Goal: Task Accomplishment & Management: Manage account settings

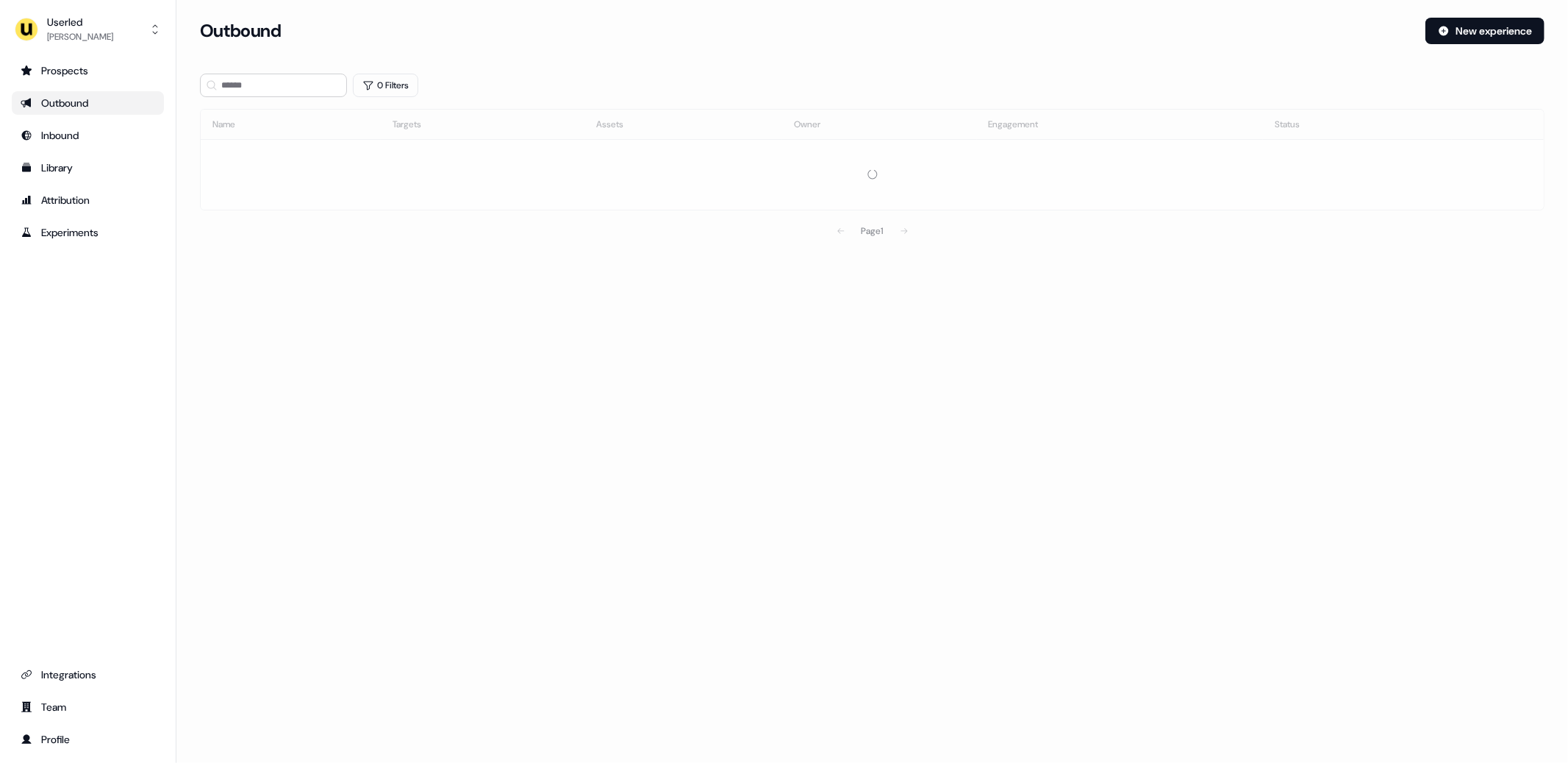
click at [701, 49] on div "Outbound New experience" at bounding box center [872, 40] width 1345 height 44
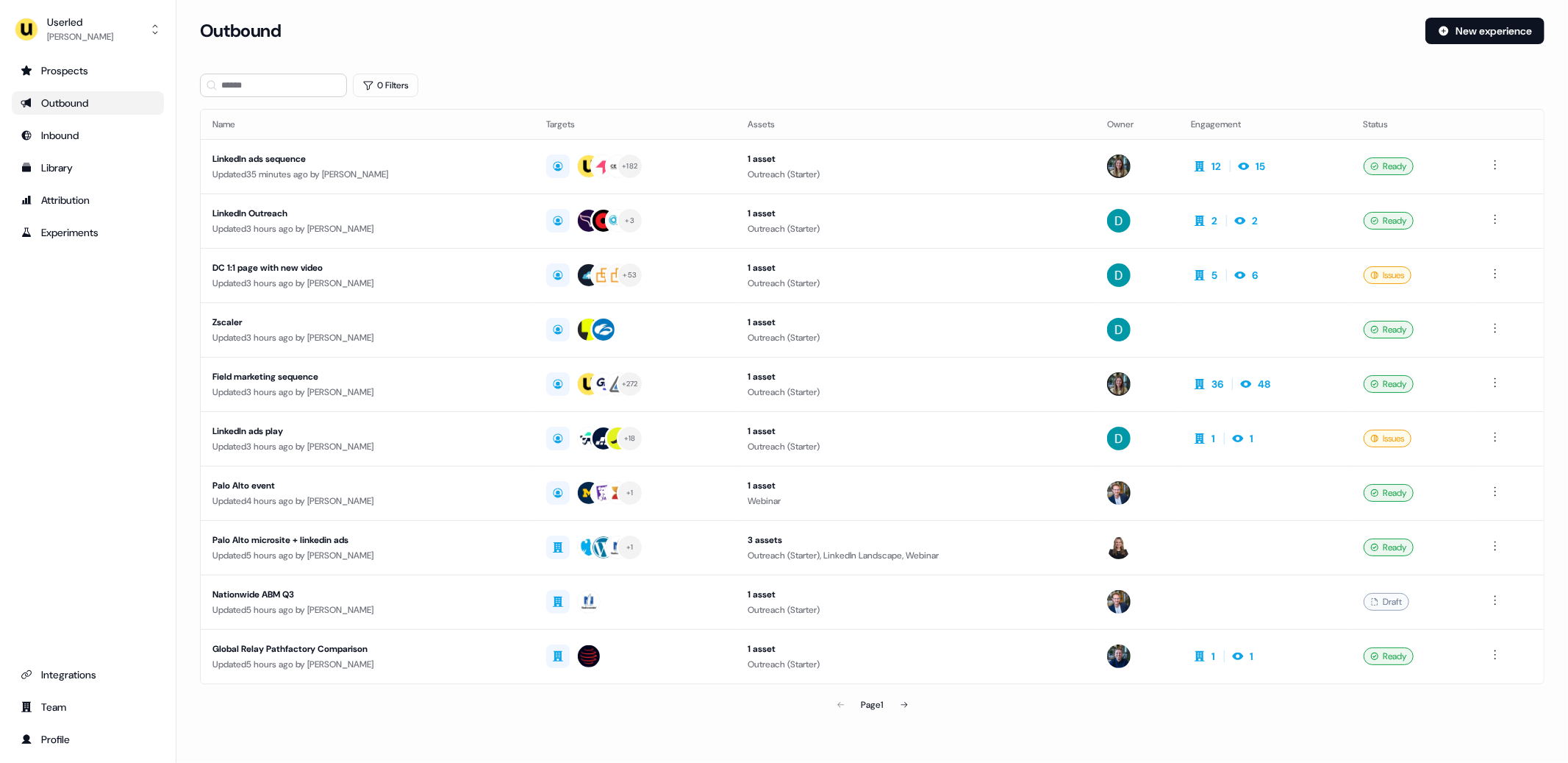
drag, startPoint x: 660, startPoint y: 54, endPoint x: 750, endPoint y: 40, distance: 91.1
click at [661, 54] on div "Outbound New experience" at bounding box center [872, 40] width 1345 height 44
click at [51, 18] on div "Userled" at bounding box center [80, 22] width 66 height 15
click at [74, 78] on div "Impersonate (Admin)" at bounding box center [88, 69] width 140 height 26
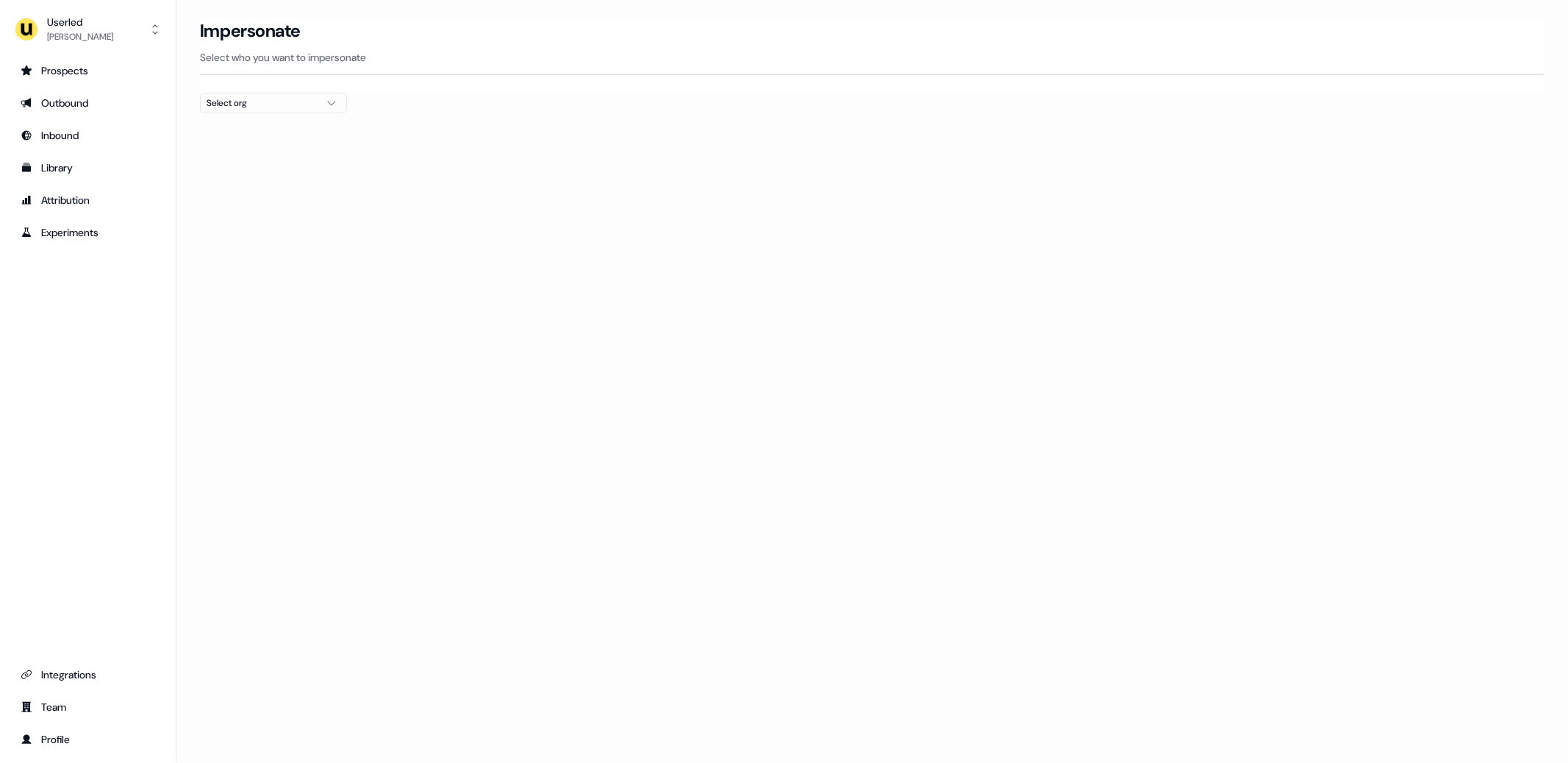
click at [265, 106] on div "Select org" at bounding box center [261, 102] width 110 height 15
drag, startPoint x: 248, startPoint y: 122, endPoint x: 248, endPoint y: 131, distance: 9.0
click at [248, 122] on input "text" at bounding box center [282, 130] width 128 height 26
click at [891, 95] on section "Loading... Impersonate Select who you want to impersonate Select org" at bounding box center [872, 92] width 1392 height 148
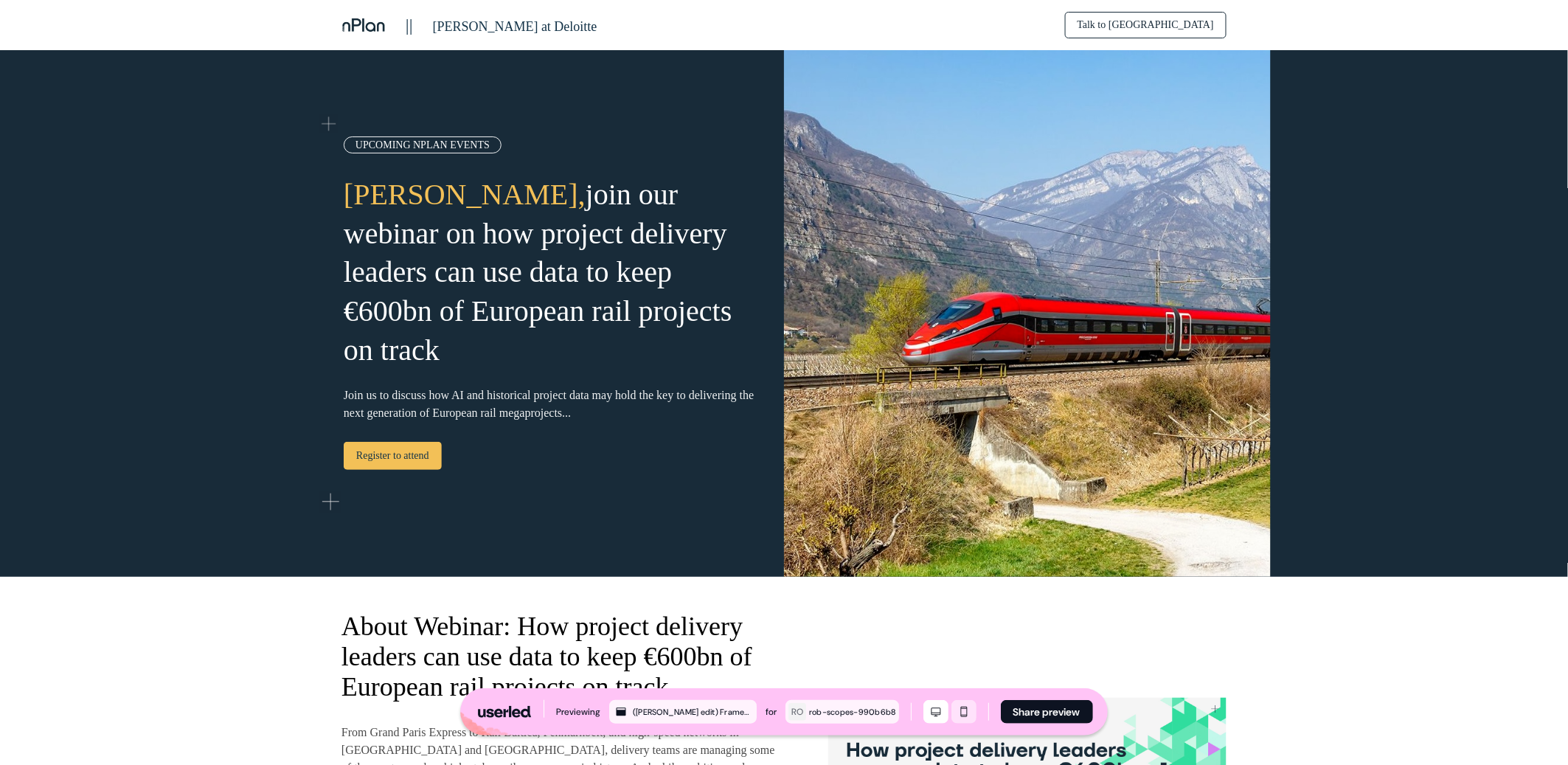
click at [963, 711] on icon "Mobile mode" at bounding box center [963, 711] width 18 height 12
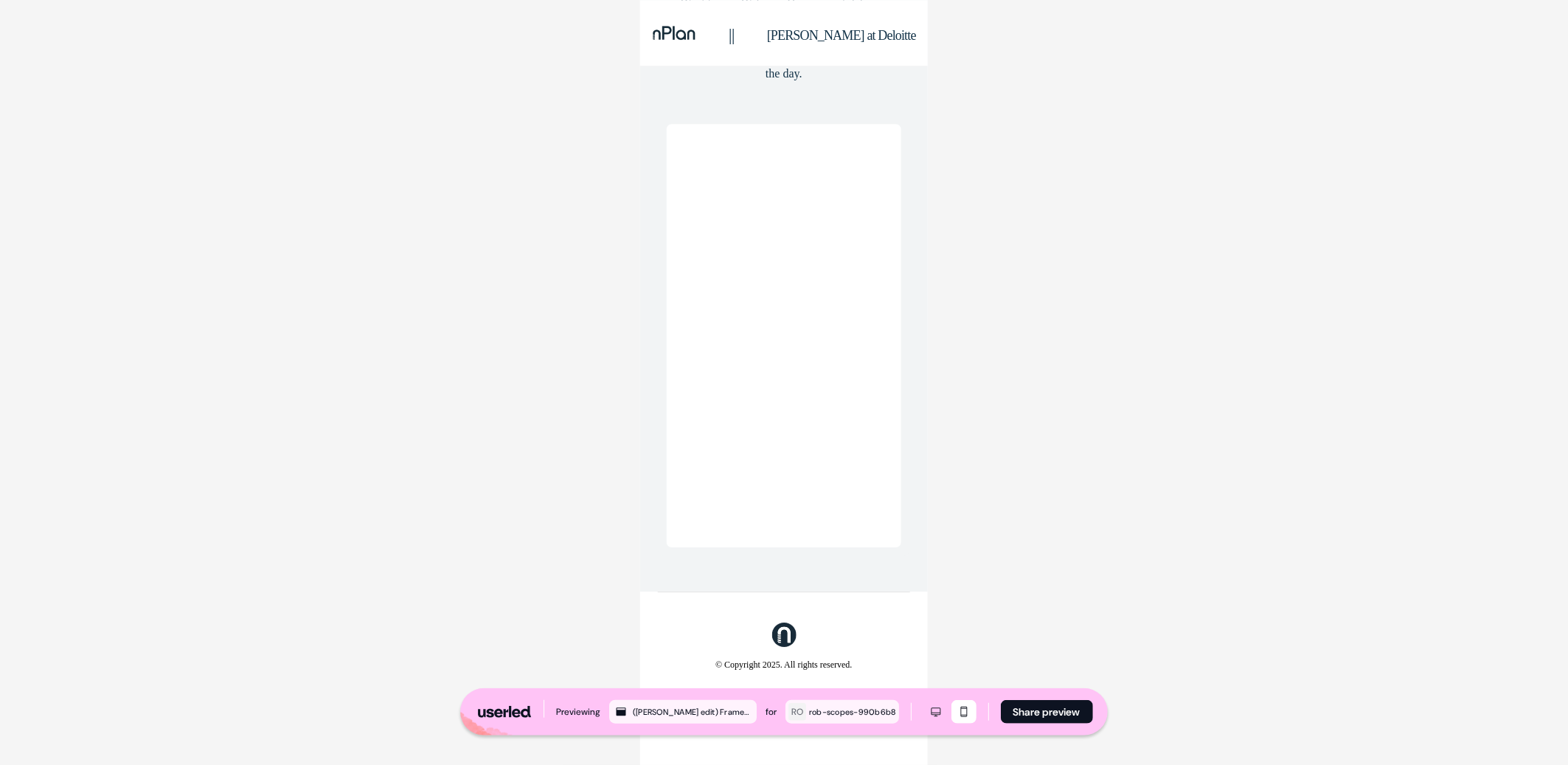
scroll to position [4293, 0]
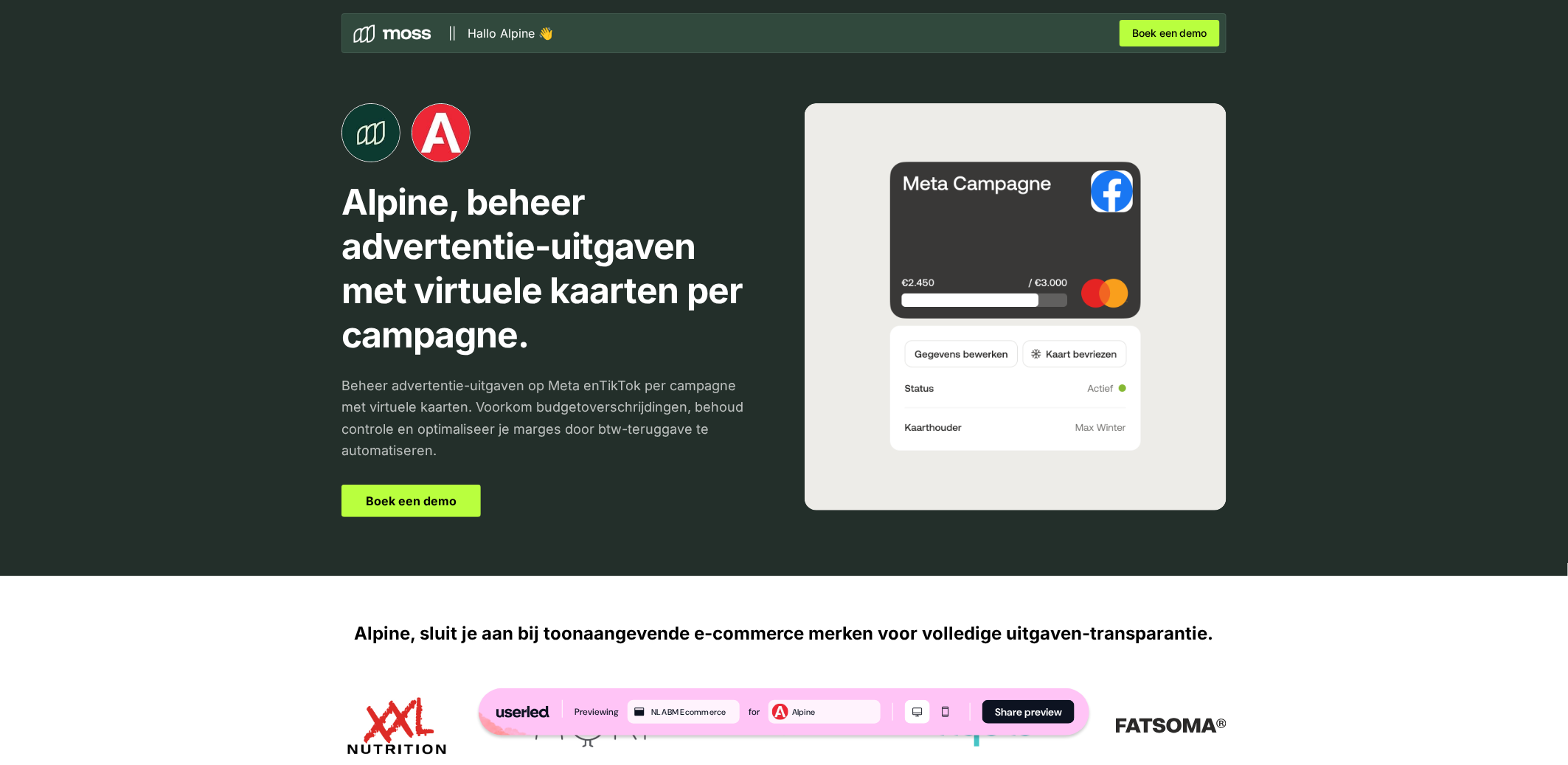
scroll to position [13, 0]
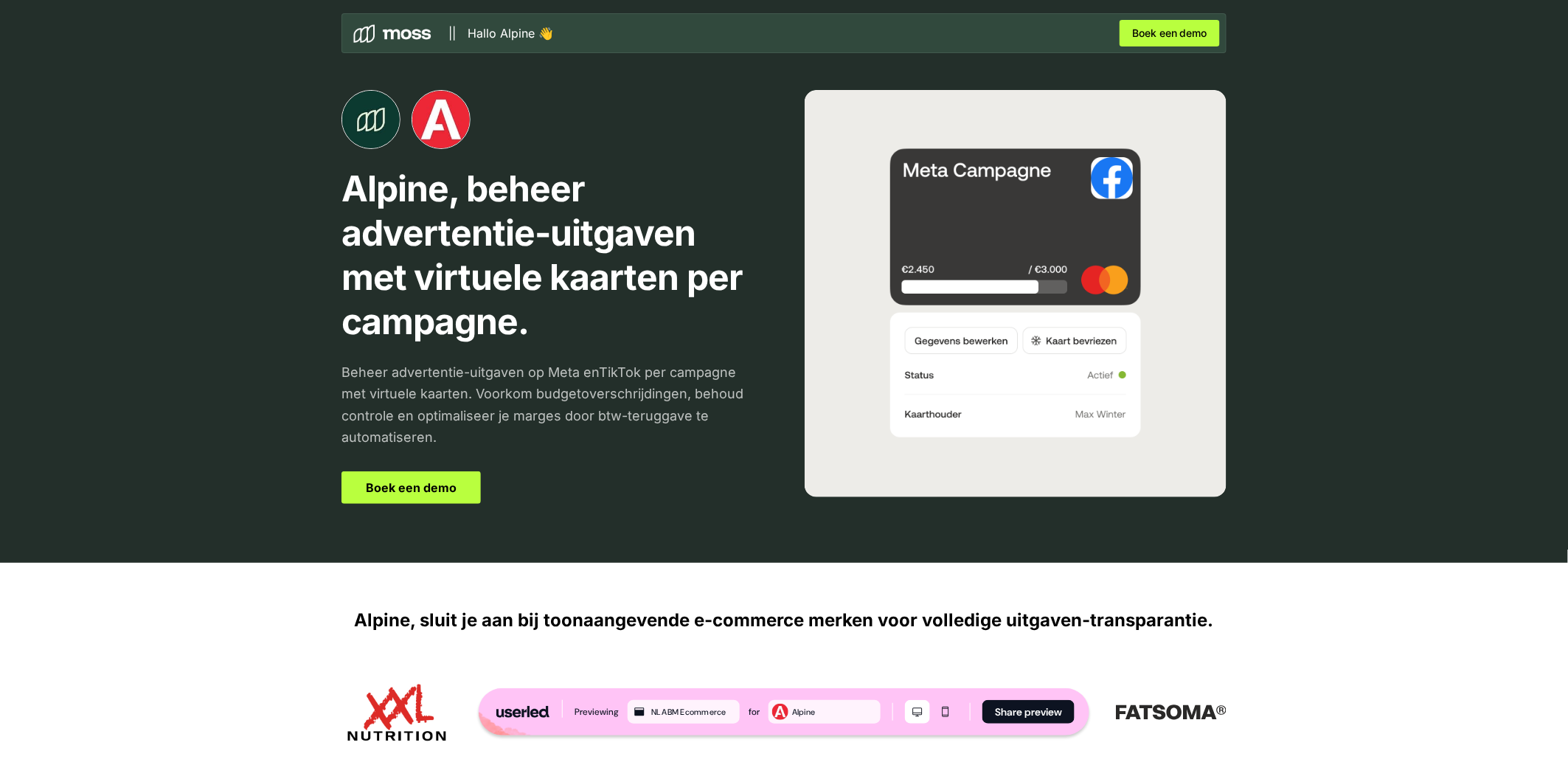
drag, startPoint x: 943, startPoint y: 703, endPoint x: 928, endPoint y: 707, distance: 15.5
click at [943, 703] on button "Mobile mode" at bounding box center [945, 711] width 25 height 23
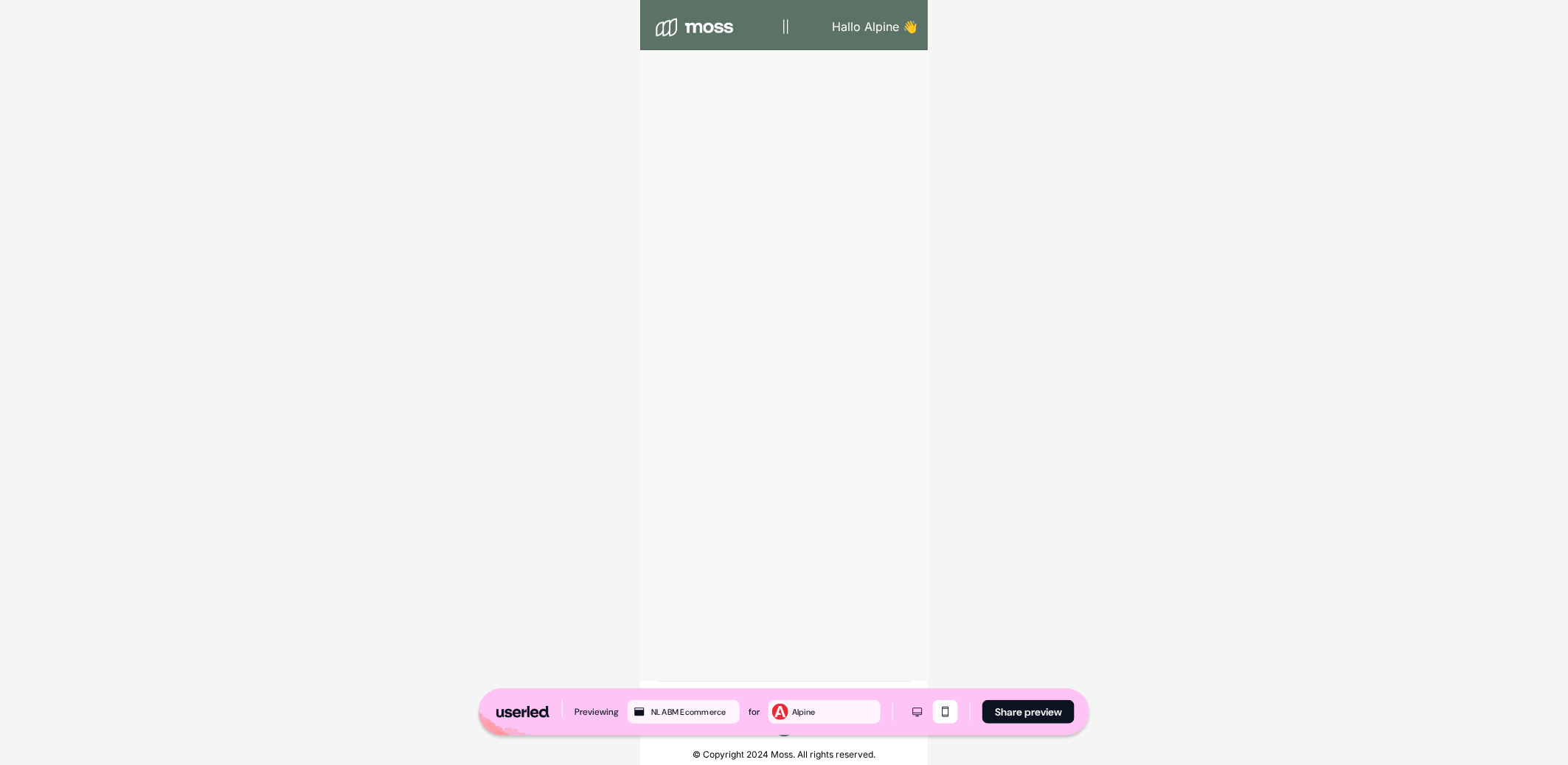
scroll to position [4185, 0]
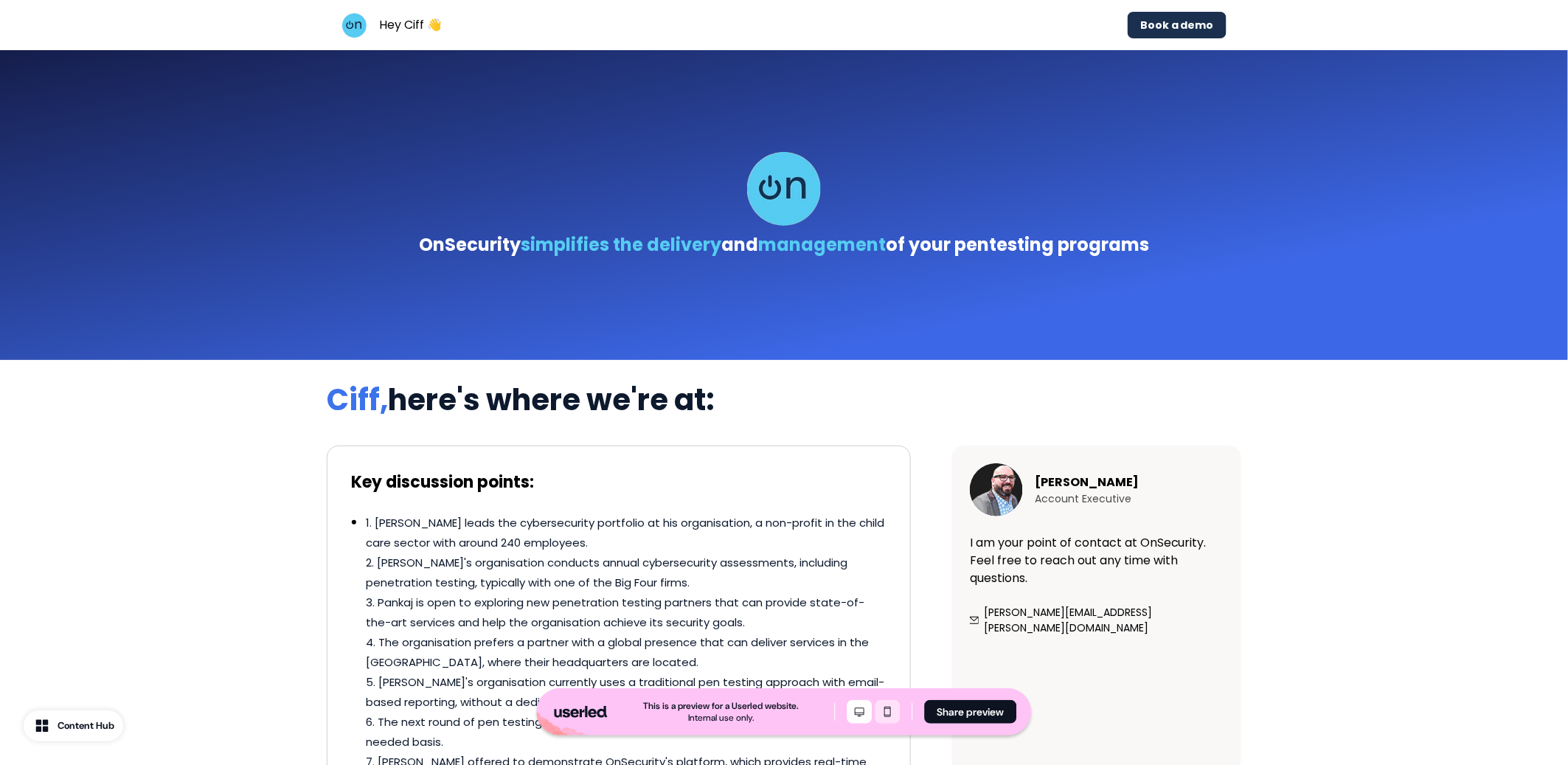
click at [893, 714] on icon "Mobile mode" at bounding box center [888, 711] width 18 height 12
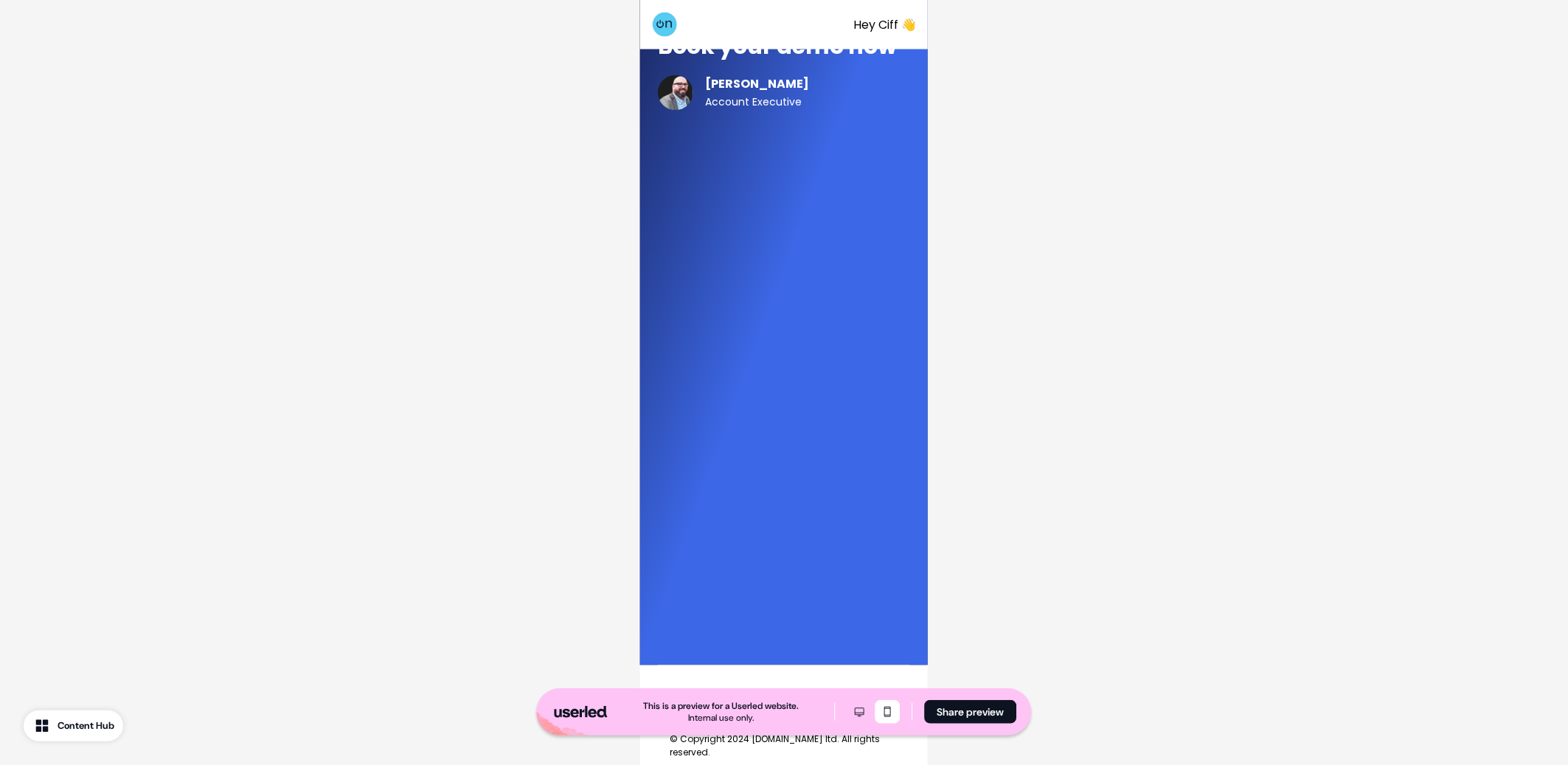
scroll to position [5755, 0]
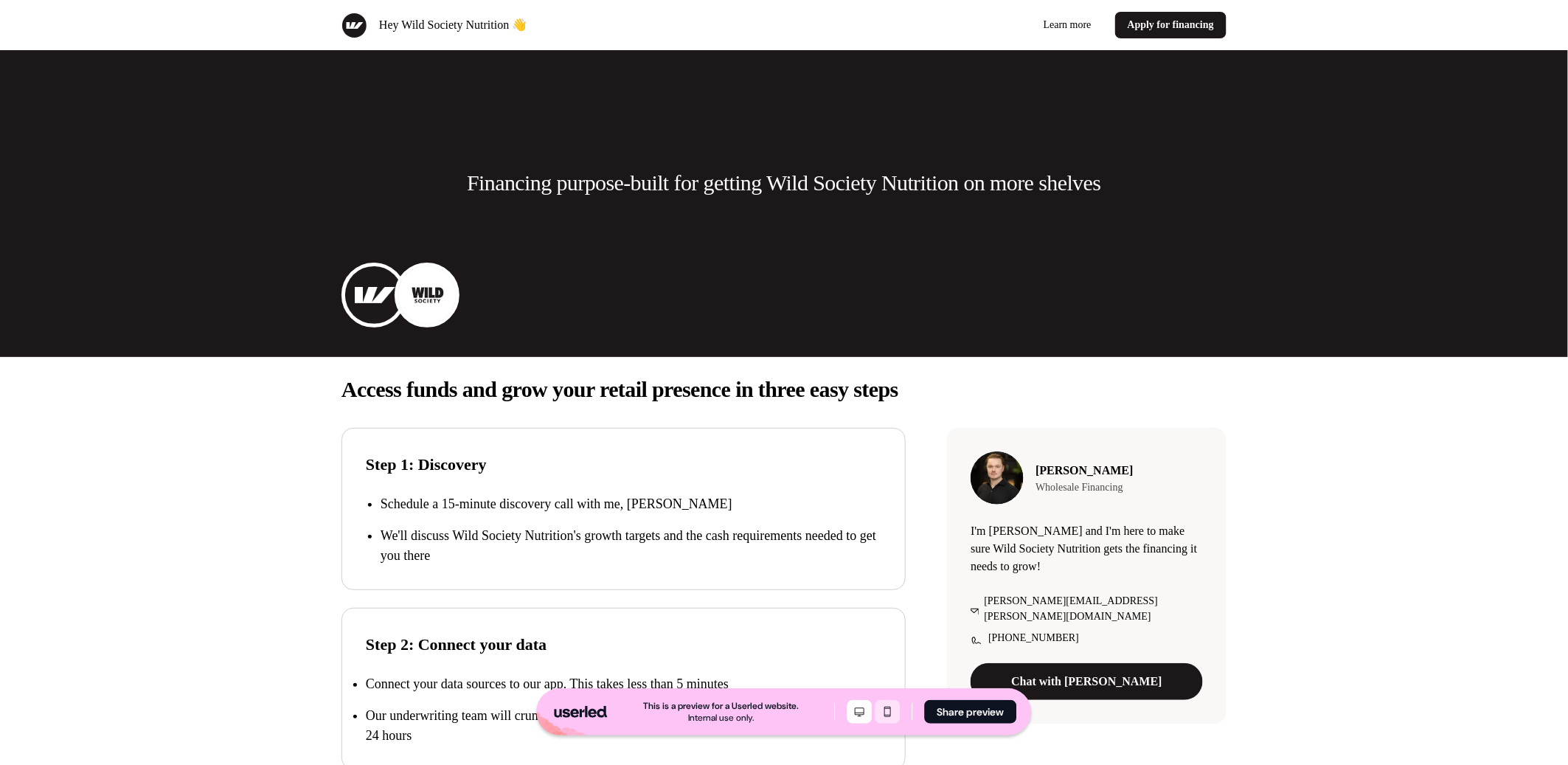
click at [886, 713] on icon "Mobile mode" at bounding box center [888, 711] width 18 height 12
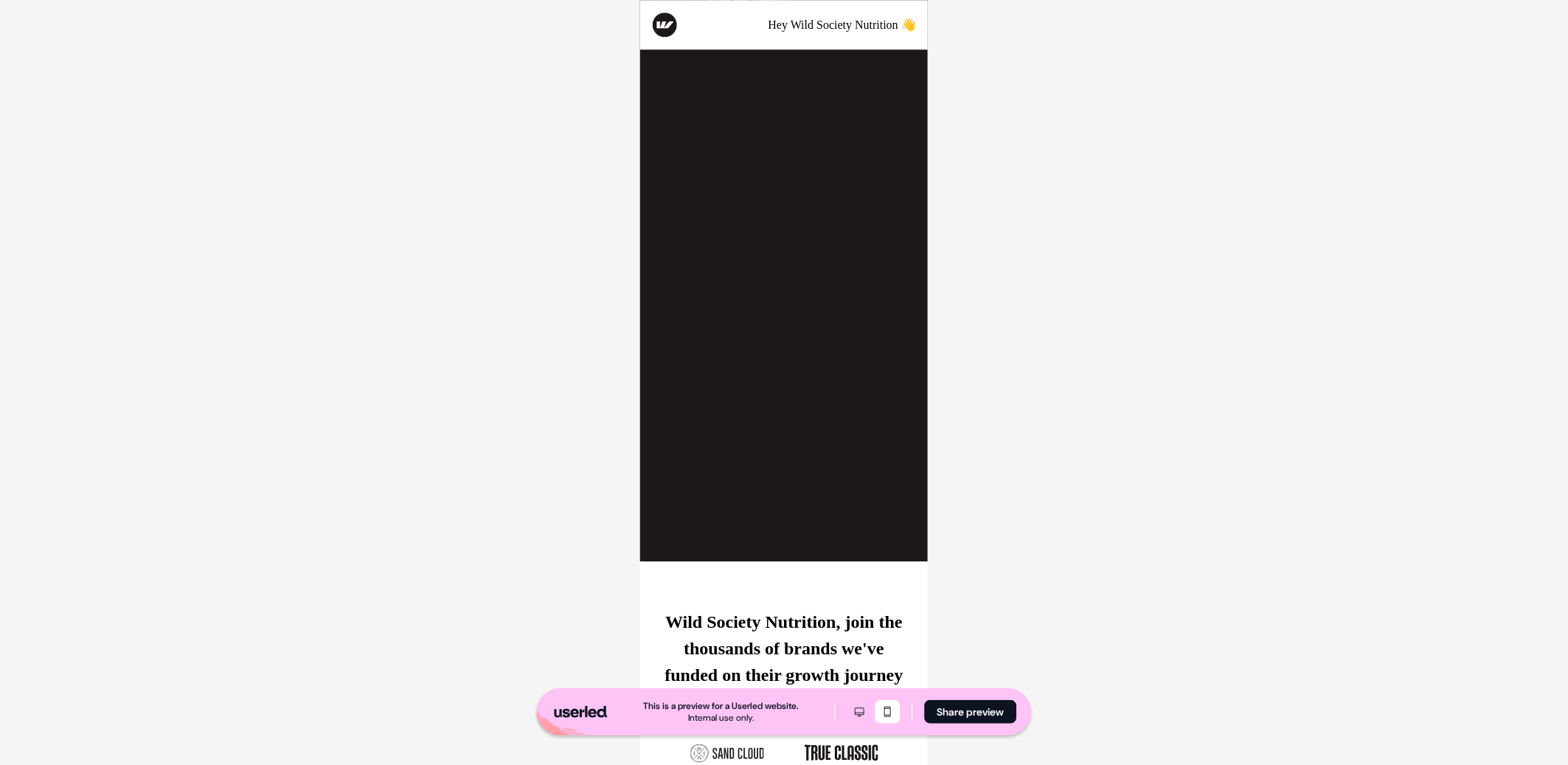
scroll to position [4189, 0]
